Goal: Navigation & Orientation: Find specific page/section

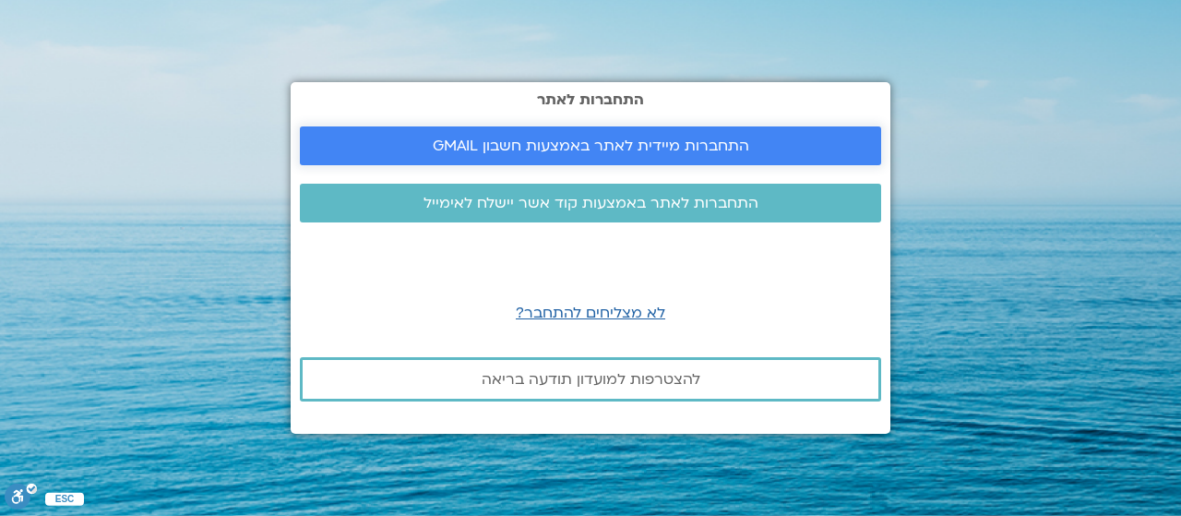
click at [732, 144] on span "התחברות מיידית לאתר באמצעות חשבון GMAIL" at bounding box center [591, 145] width 316 height 17
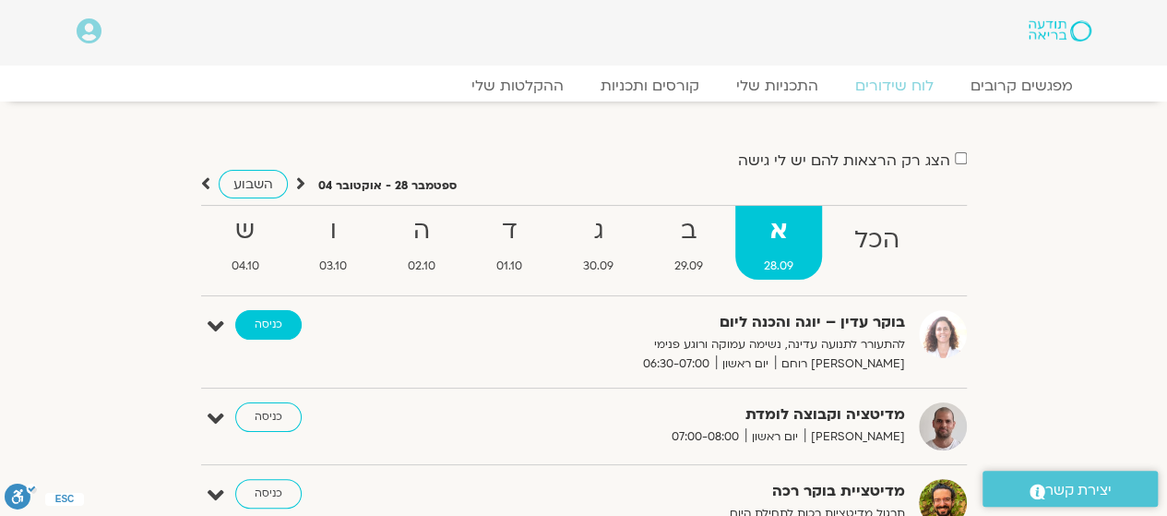
click at [277, 328] on link "כניסה" at bounding box center [268, 325] width 66 height 30
click at [276, 327] on link "כניסה" at bounding box center [268, 325] width 66 height 30
